Goal: Find contact information: Find contact information

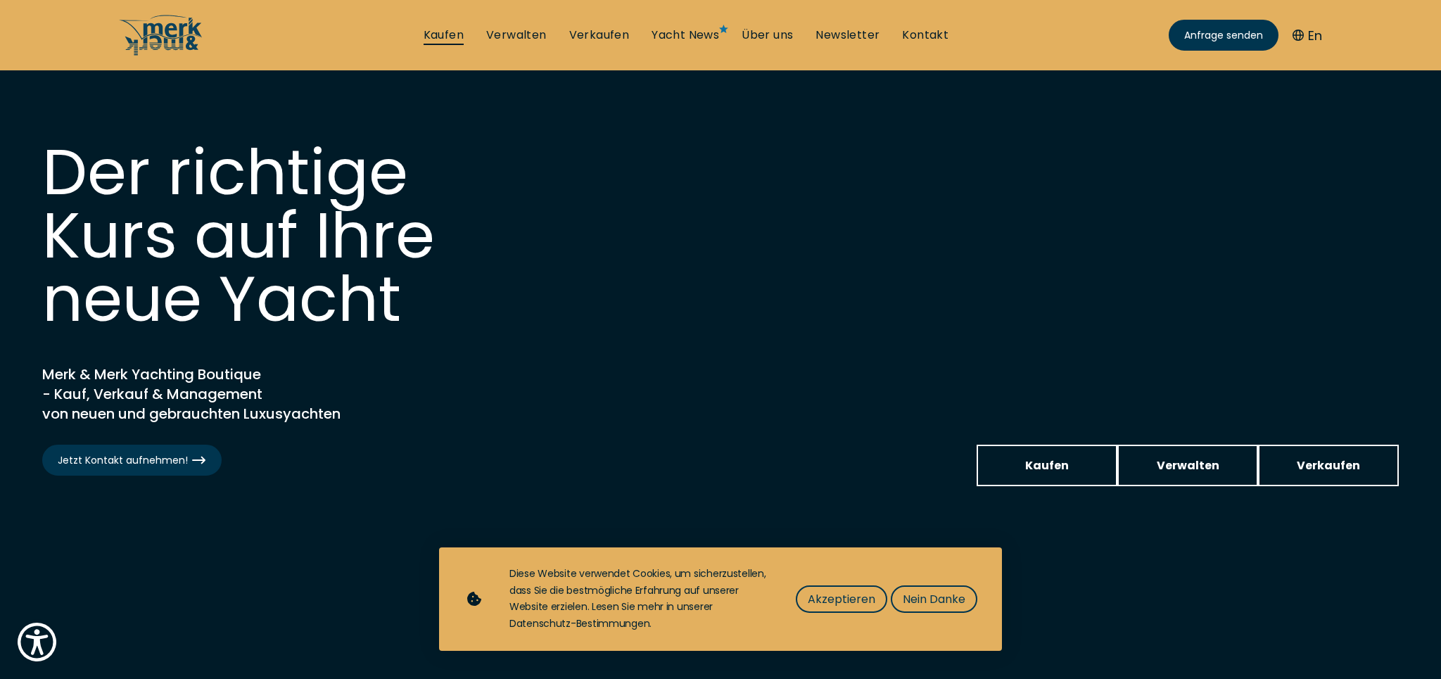
click at [448, 34] on link "Kaufen" at bounding box center [444, 34] width 40 height 15
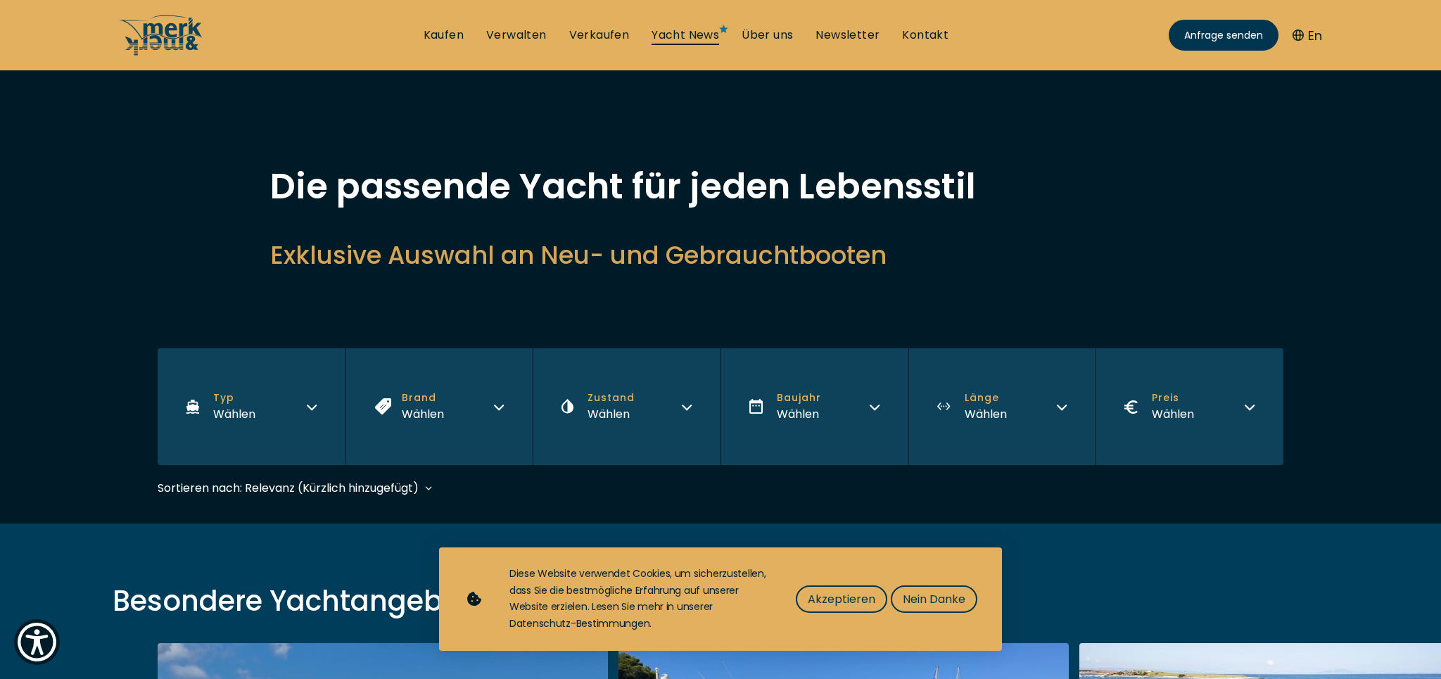
click at [690, 37] on link "Yacht News" at bounding box center [686, 34] width 68 height 15
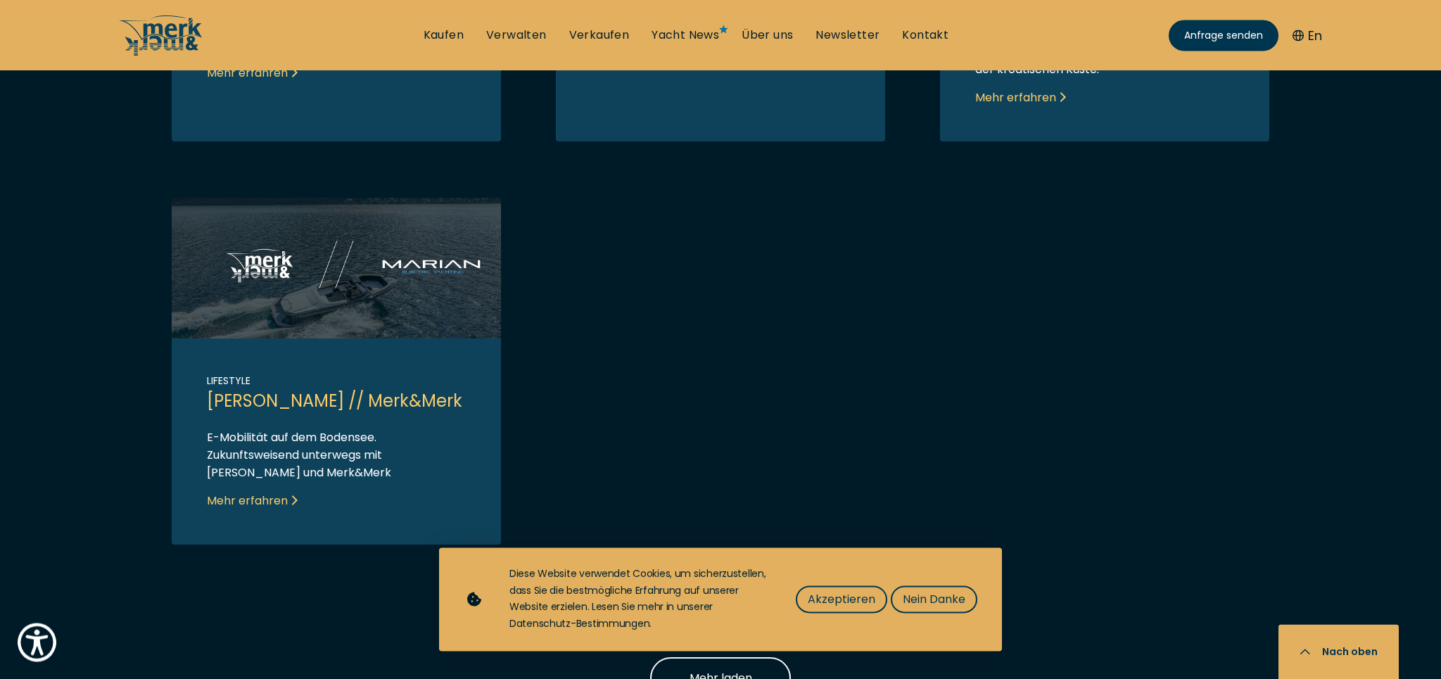
scroll to position [1220, 0]
click at [932, 599] on span "Nein Danke" at bounding box center [934, 599] width 63 height 18
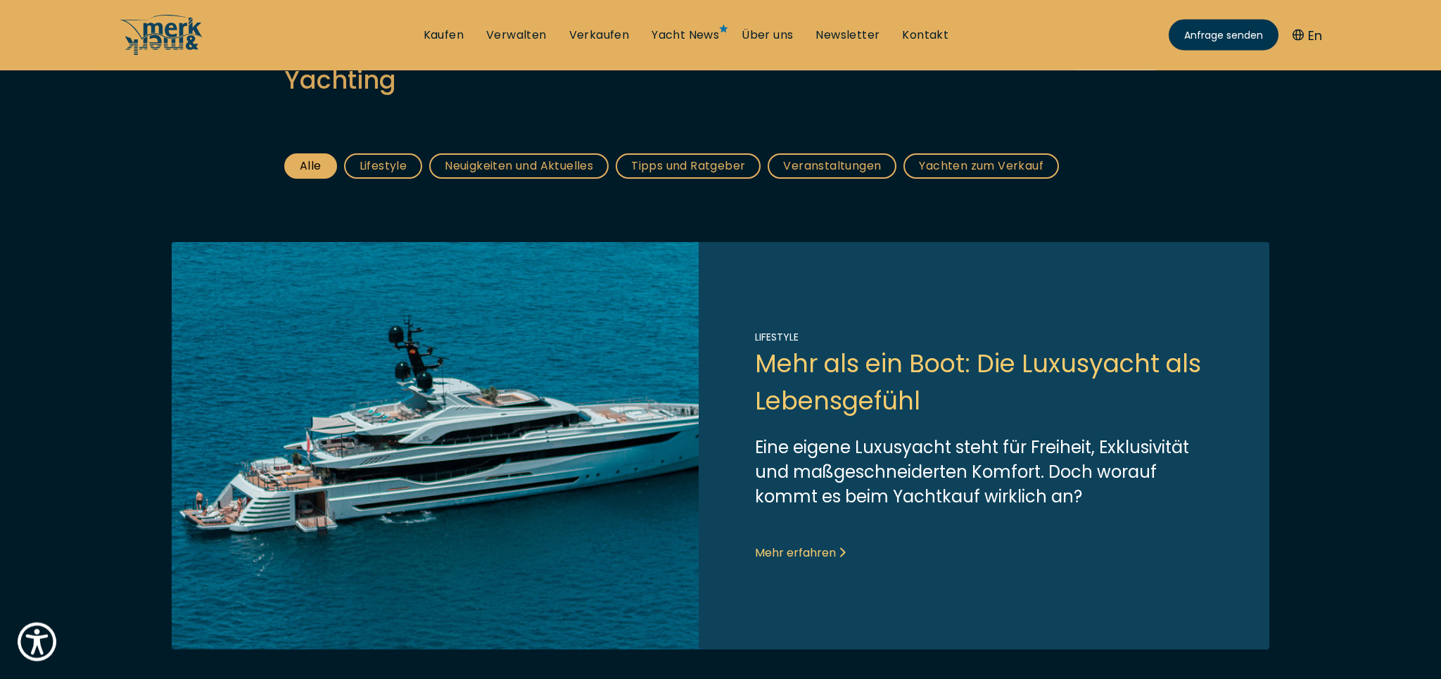
scroll to position [215, 0]
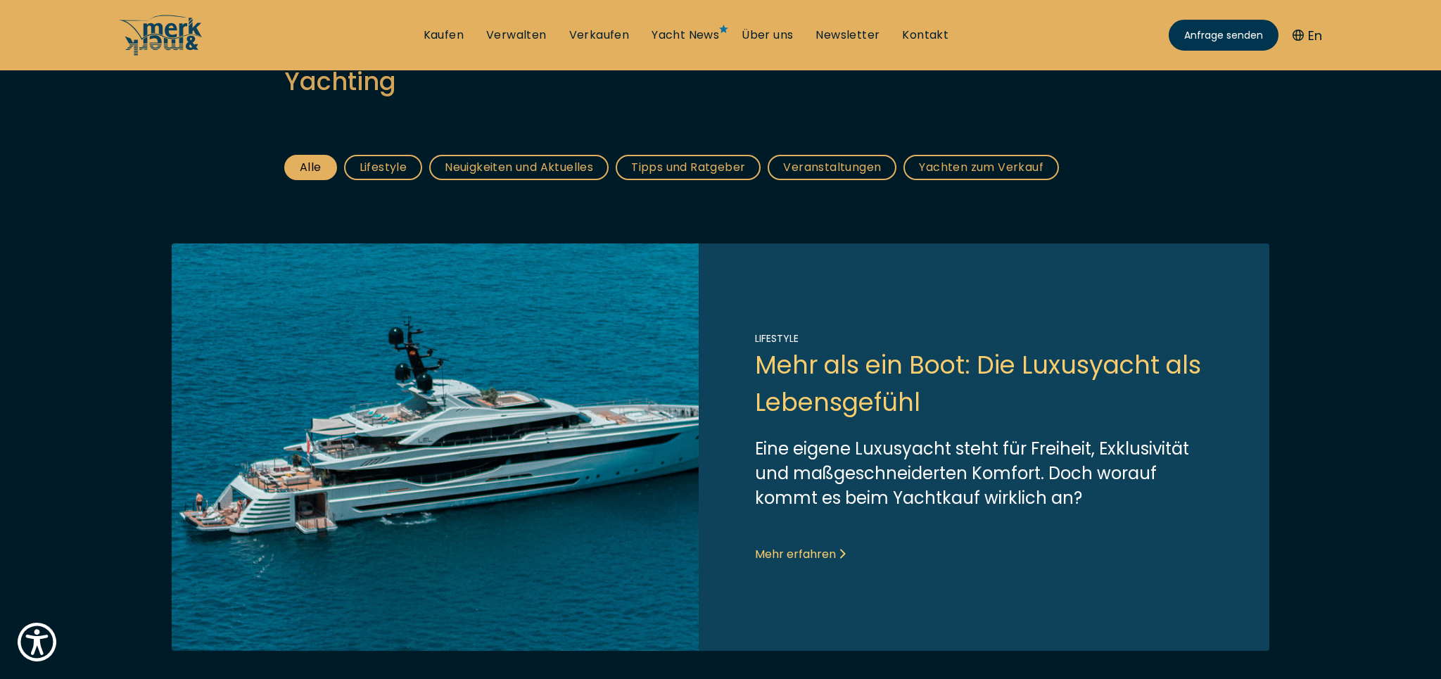
click at [795, 554] on link "Link to post" at bounding box center [721, 446] width 1098 height 407
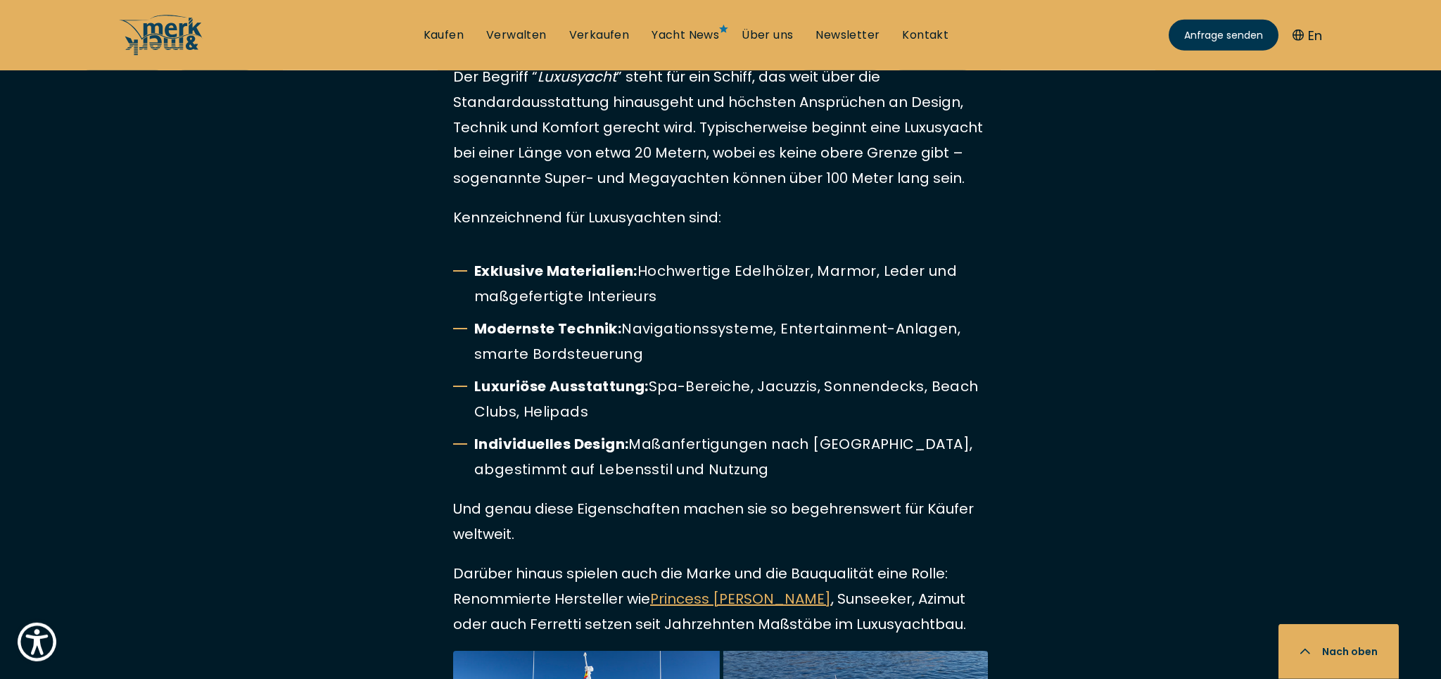
scroll to position [1794, 0]
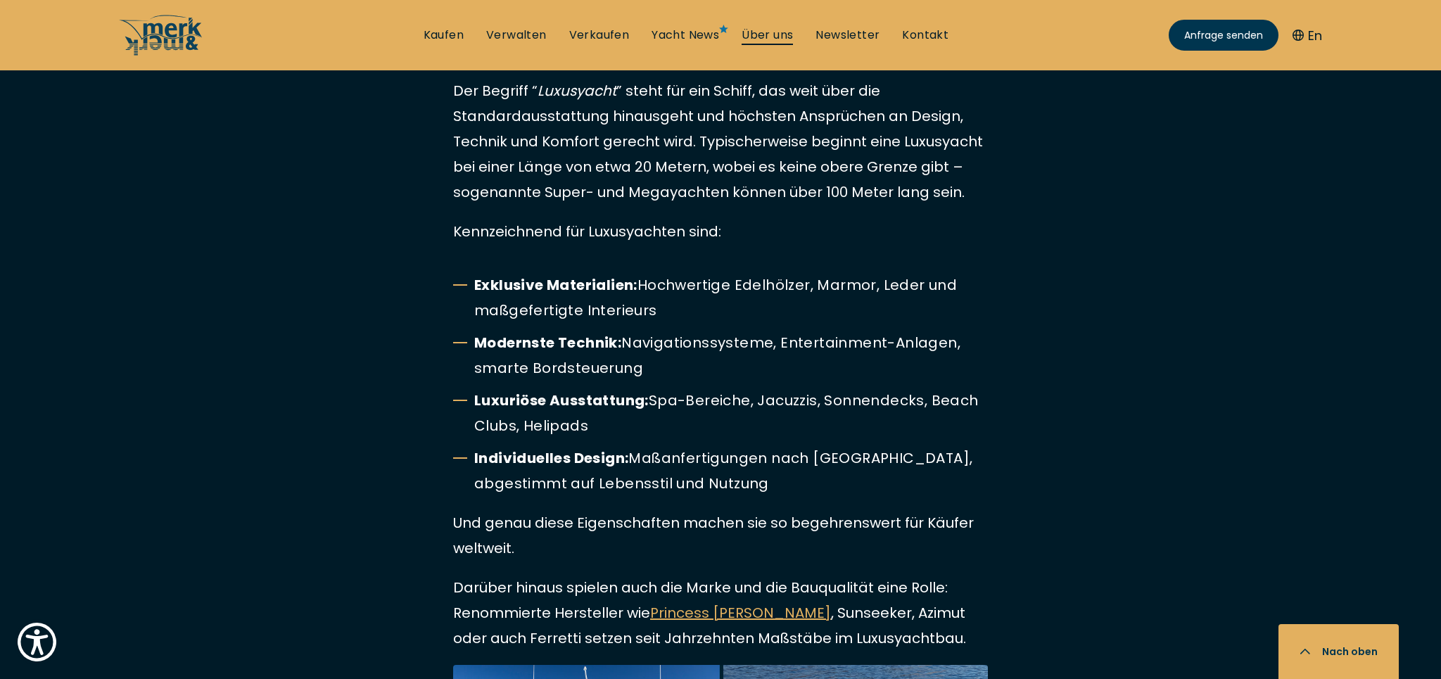
click at [768, 35] on link "Über uns" at bounding box center [767, 34] width 51 height 15
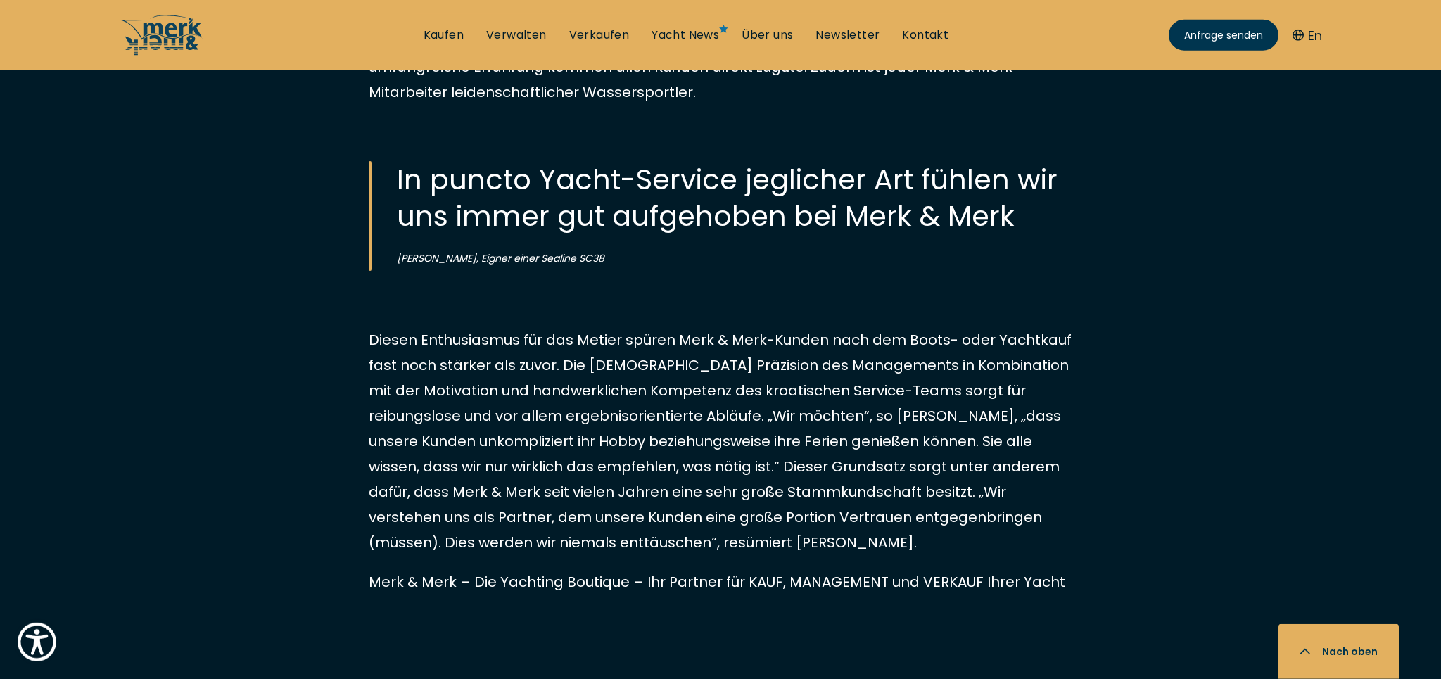
scroll to position [1651, 0]
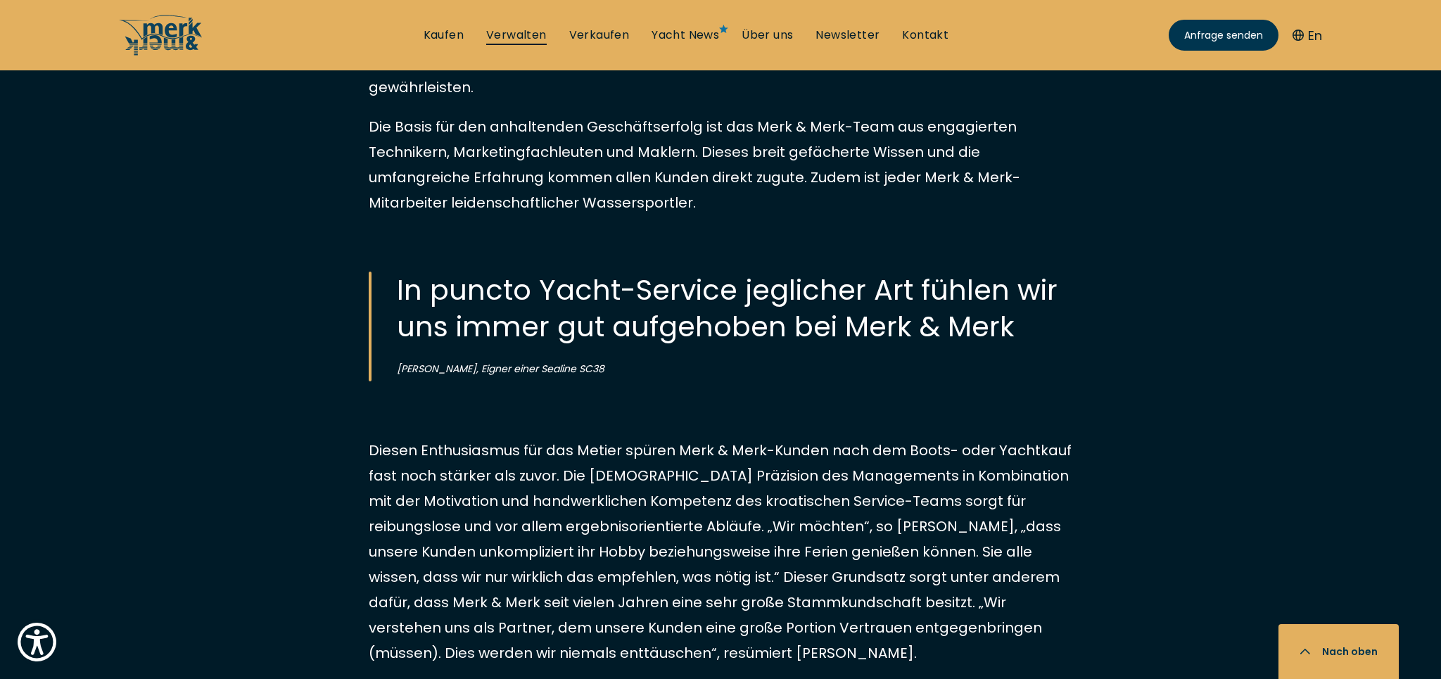
click at [509, 35] on link "Verwalten" at bounding box center [516, 34] width 61 height 15
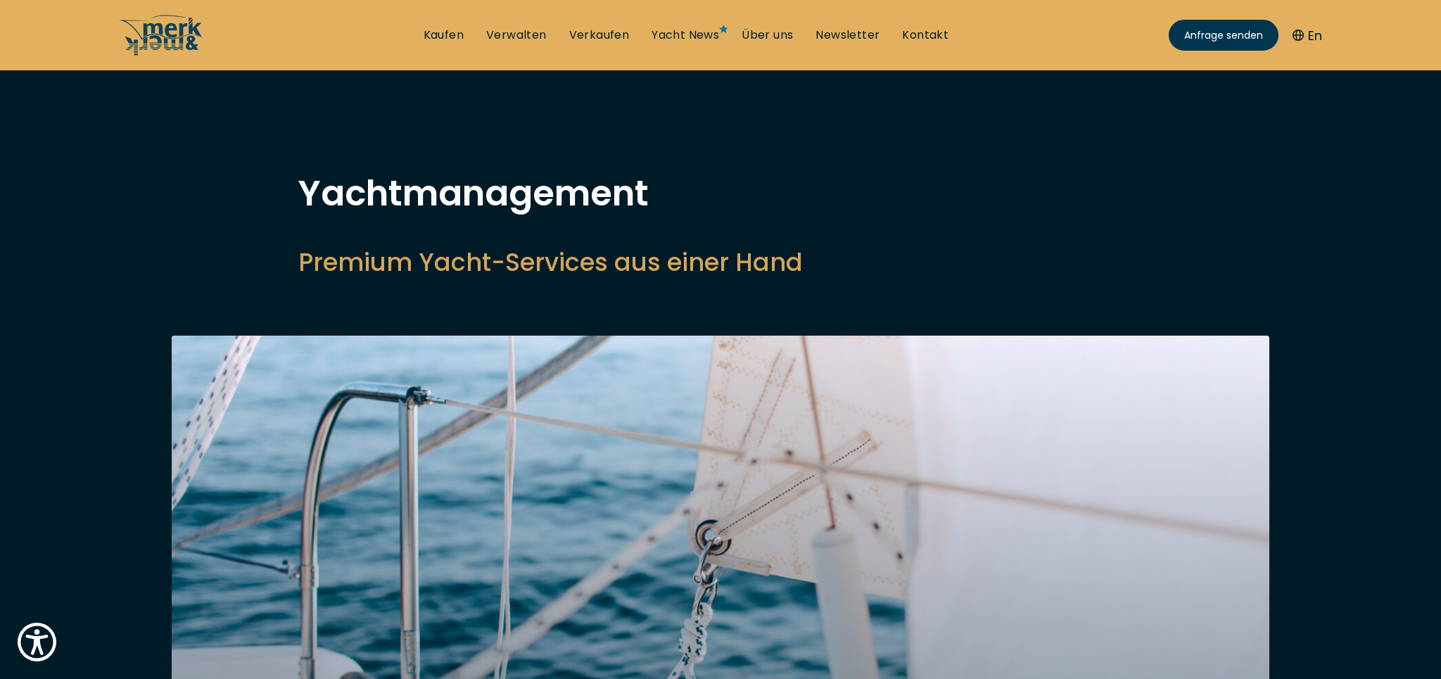
click at [440, 44] on ul "Kaufen Verwalten Verkaufen Yacht News Über uns Newsletter Kontakt Senden Sie un…" at bounding box center [686, 35] width 548 height 42
click at [443, 37] on link "Kaufen" at bounding box center [444, 34] width 40 height 15
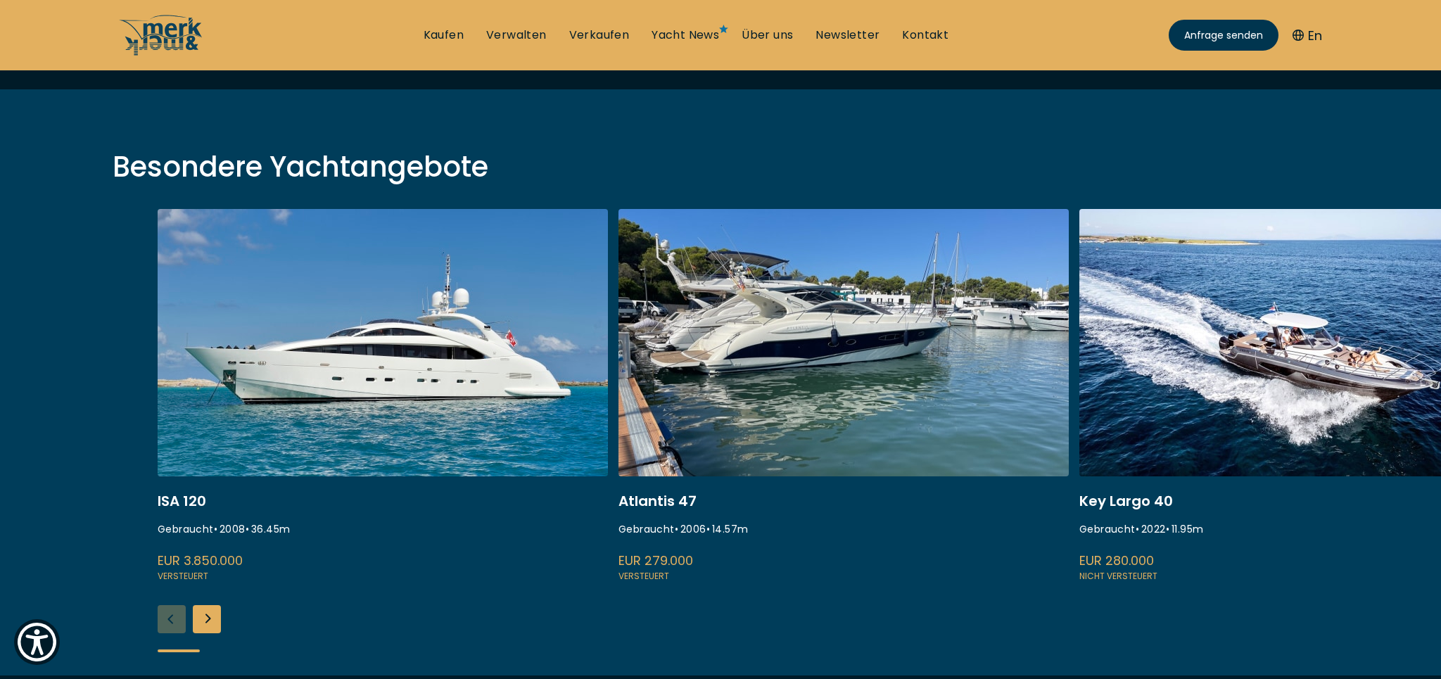
scroll to position [502, 0]
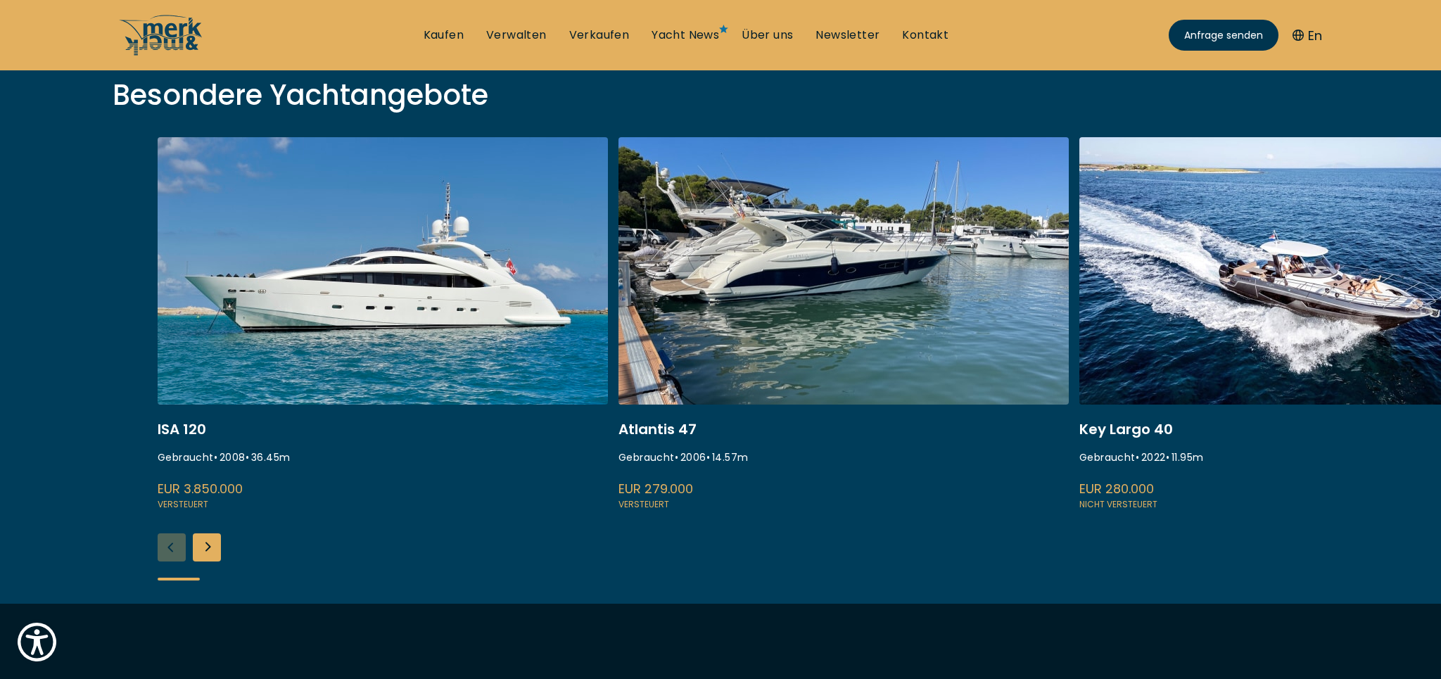
click at [209, 545] on div "Next slide" at bounding box center [207, 547] width 28 height 28
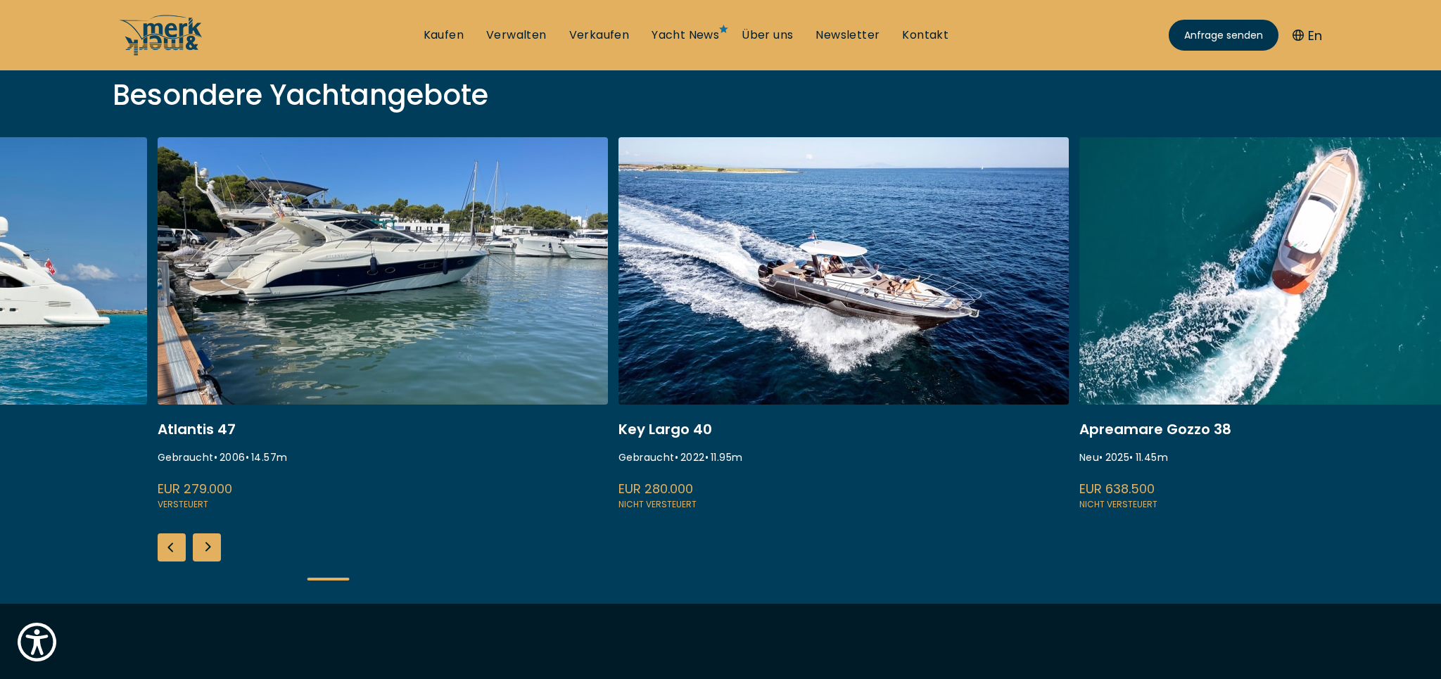
click at [212, 550] on div "Next slide" at bounding box center [207, 547] width 28 height 28
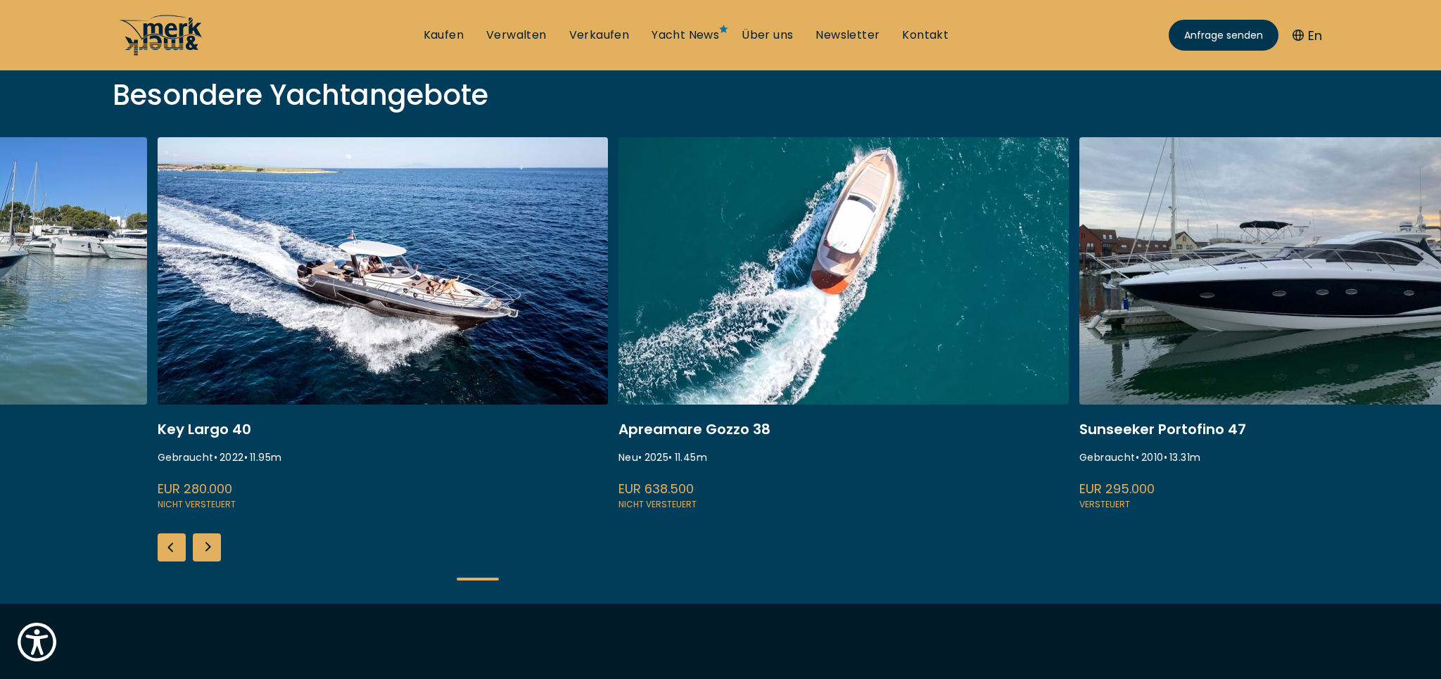
click at [179, 33] on icon at bounding box center [161, 35] width 84 height 42
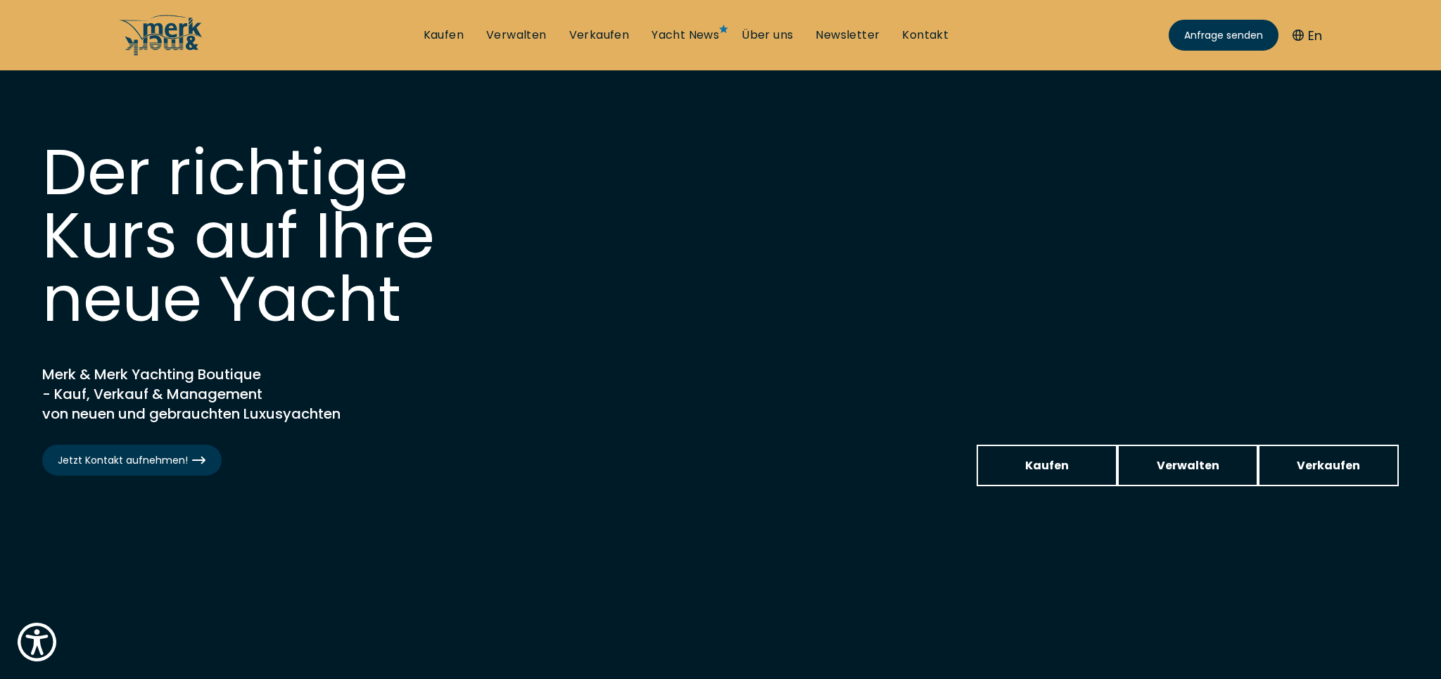
drag, startPoint x: 922, startPoint y: 41, endPoint x: 915, endPoint y: 53, distance: 14.5
click at [922, 41] on link "Kontakt" at bounding box center [925, 34] width 46 height 15
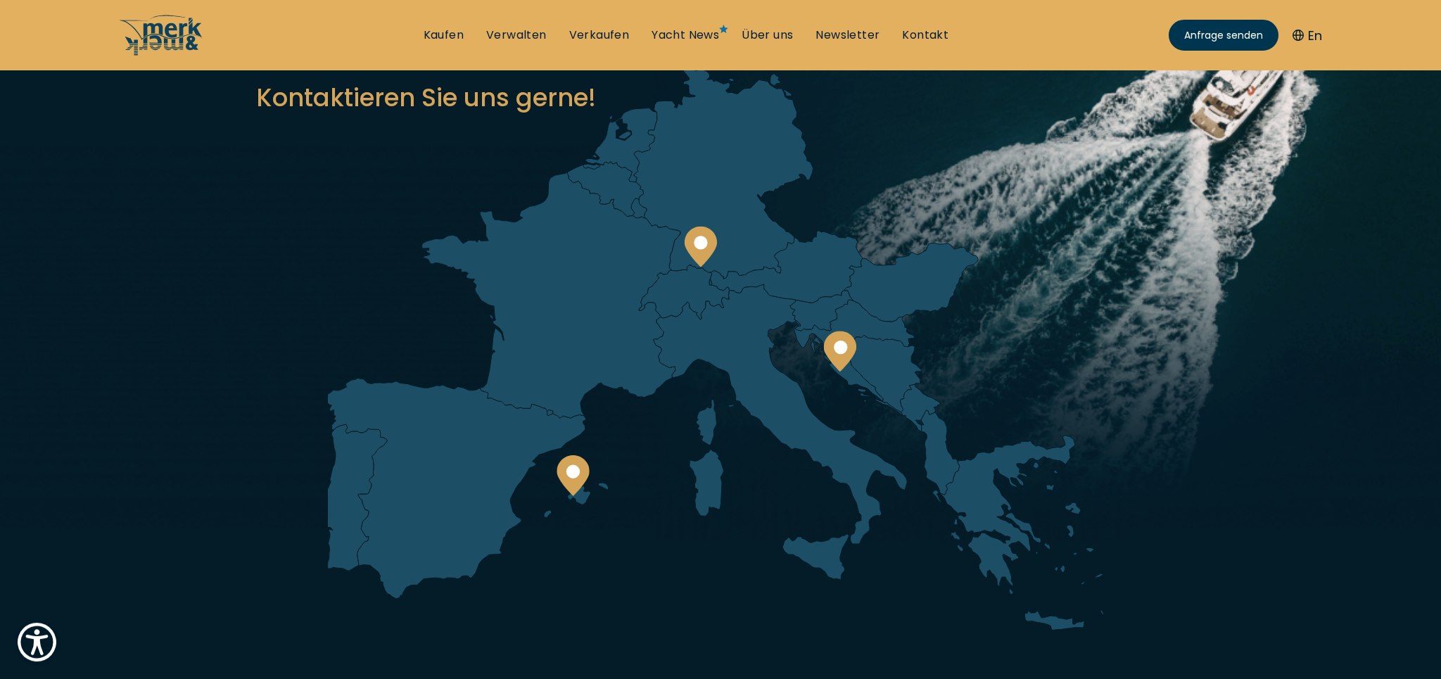
scroll to position [144, 0]
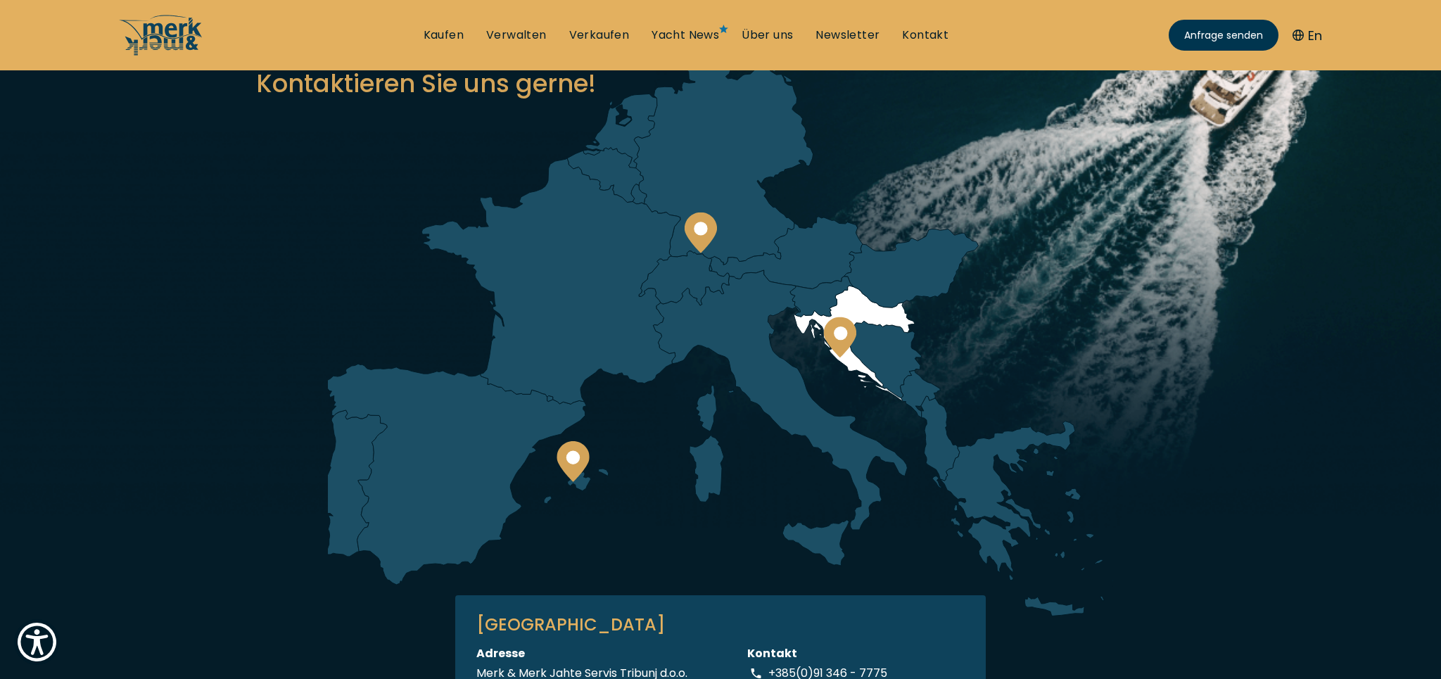
click at [837, 329] on circle at bounding box center [840, 332] width 13 height 13
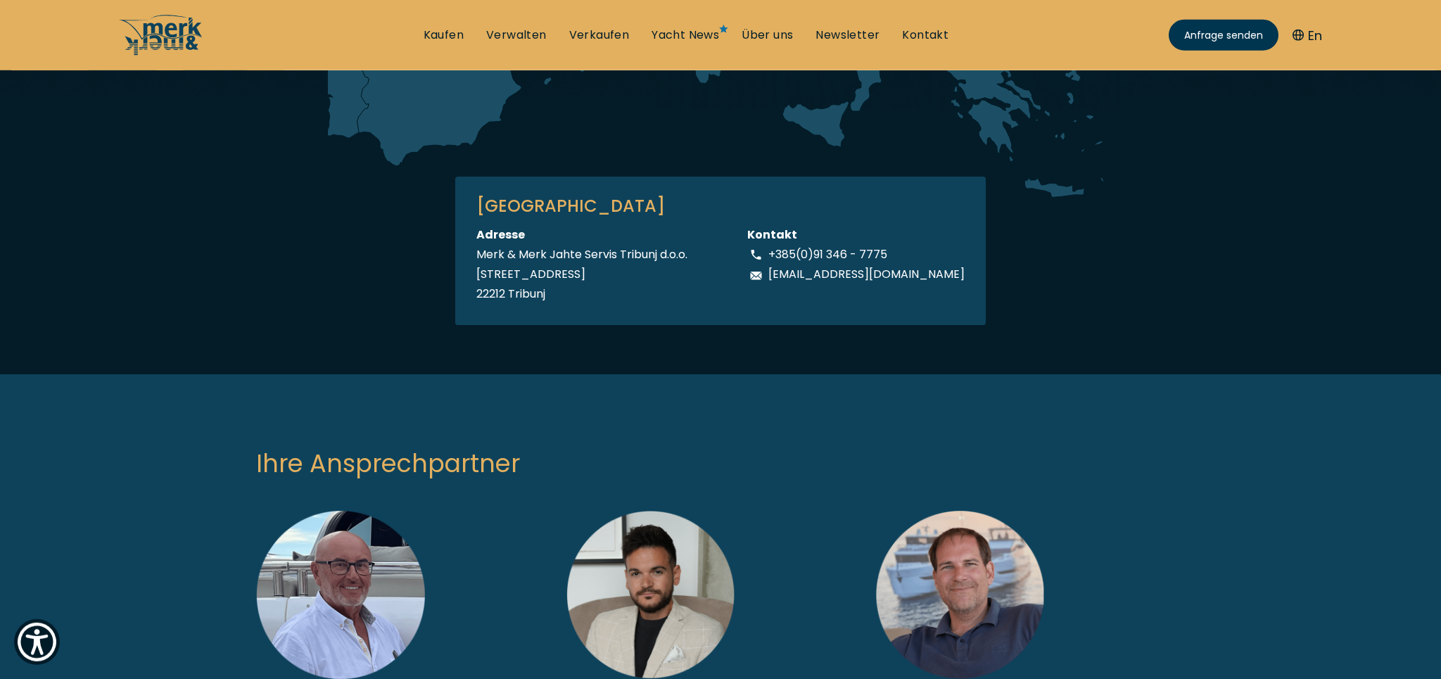
scroll to position [563, 0]
drag, startPoint x: 917, startPoint y: 254, endPoint x: 812, endPoint y: 254, distance: 104.8
click at [812, 254] on div "+385(0)91 346 - 7775" at bounding box center [855, 254] width 217 height 20
click at [953, 264] on div "KROATIEN Adresse Merk & Merk Jahte Servis Tribunj d.o.o. [STREET_ADDRESS] Konta…" at bounding box center [720, 250] width 531 height 148
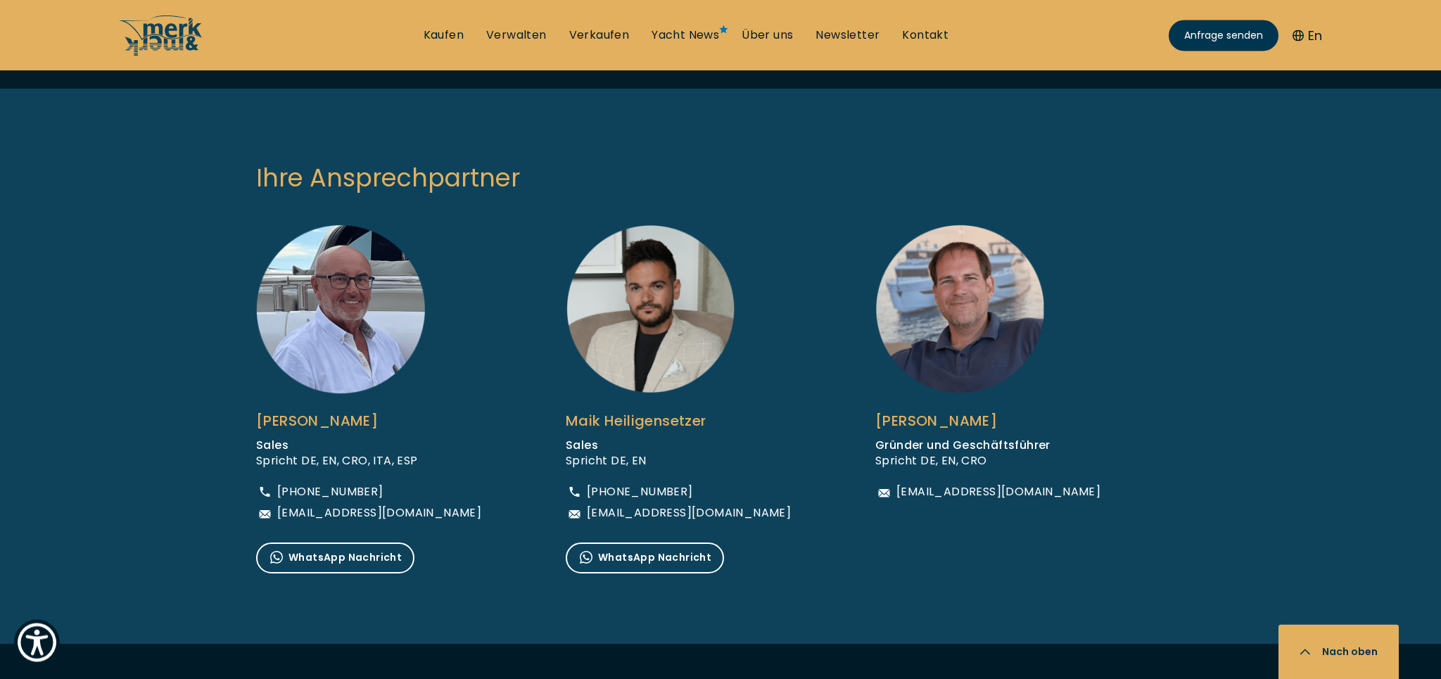
scroll to position [850, 0]
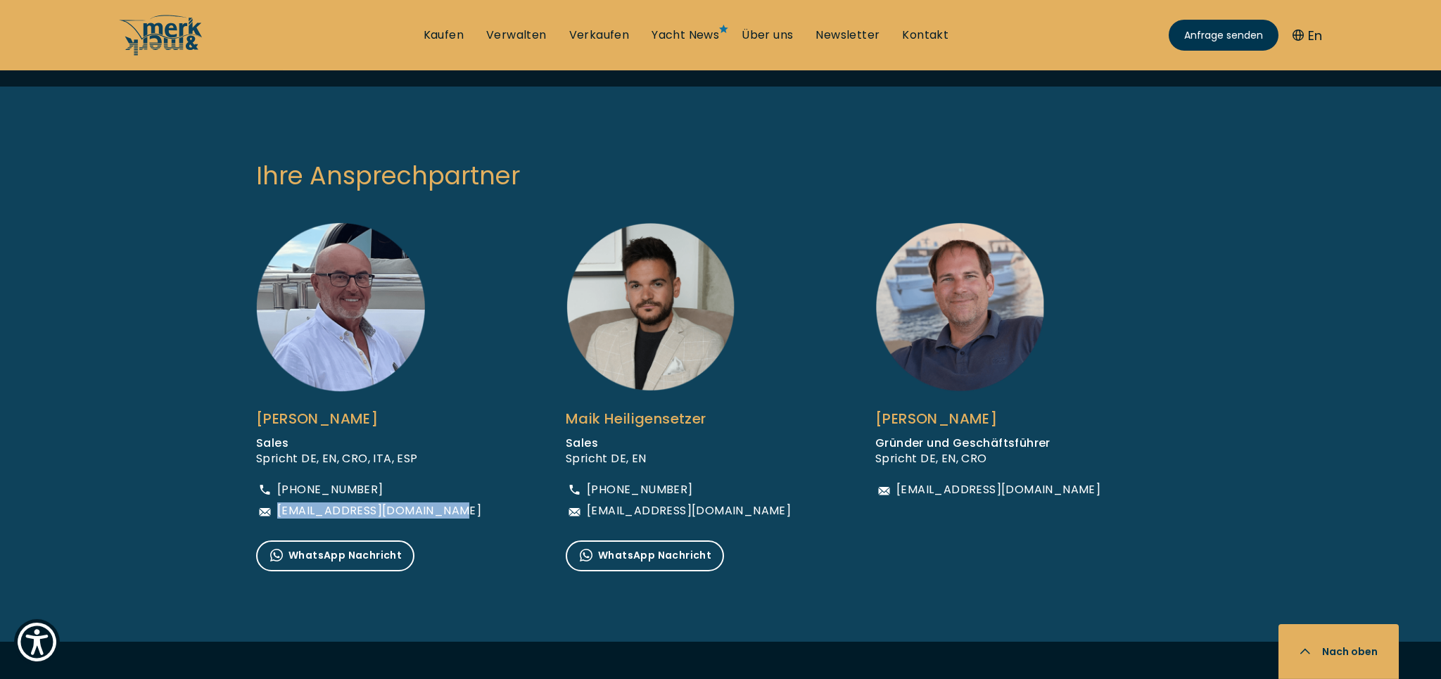
drag, startPoint x: 255, startPoint y: 413, endPoint x: 466, endPoint y: 514, distance: 234.1
click at [466, 514] on ul "[PERSON_NAME] Sales Spricht DE, EN, CRO, [GEOGRAPHIC_DATA], ESP [PHONE_NUMBER] …" at bounding box center [720, 410] width 957 height 377
copy span "[EMAIL_ADDRESS][DOMAIN_NAME]"
click at [132, 354] on div "Ihre Ansprechpartner [PERSON_NAME] Sales Spricht DE, EN, CRO, [GEOGRAPHIC_DATA]…" at bounding box center [720, 364] width 1441 height 555
